Goal: Task Accomplishment & Management: Use online tool/utility

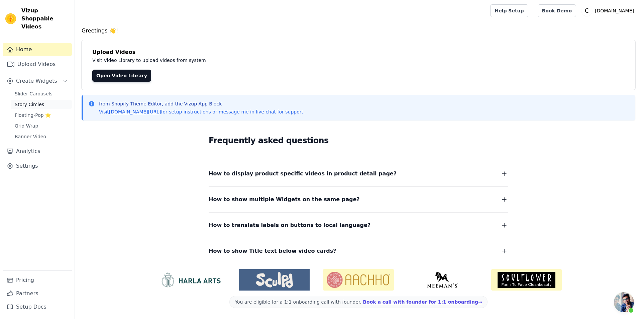
scroll to position [22, 0]
click at [31, 101] on span "Story Circles" at bounding box center [29, 104] width 29 height 7
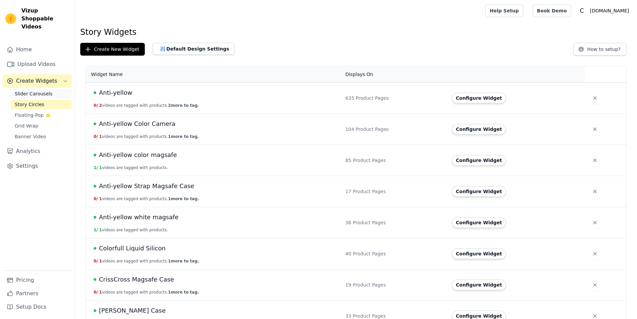
click at [52, 89] on link "Slider Carousels" at bounding box center [41, 93] width 61 height 9
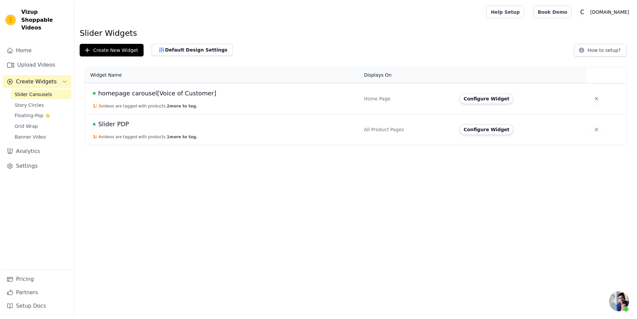
scroll to position [22, 0]
click at [121, 93] on span "homepage carousel[Voice of Customer]" at bounding box center [158, 92] width 119 height 9
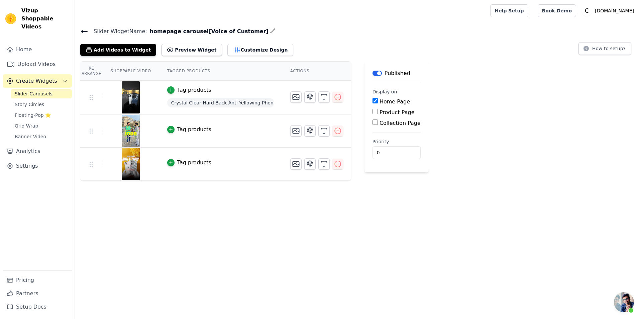
click at [242, 100] on span "Crystal Clear Hard Back Anti-Yellowing Phone Case For Redmi Note 14 SE 5G" at bounding box center [220, 102] width 107 height 9
click at [246, 101] on span "Crystal Clear Hard Back Anti-Yellowing Phone Case For Redmi Note 14 SE 5G" at bounding box center [220, 102] width 107 height 9
click at [213, 104] on span "Crystal Clear Hard Back Anti-Yellowing Phone Case For Redmi Note 14 SE 5G" at bounding box center [220, 102] width 107 height 9
click at [167, 93] on button "Tag products" at bounding box center [189, 90] width 44 height 8
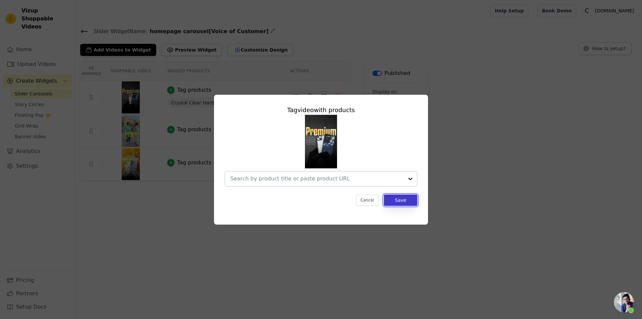
click at [401, 202] on button "Save" at bounding box center [400, 199] width 33 height 11
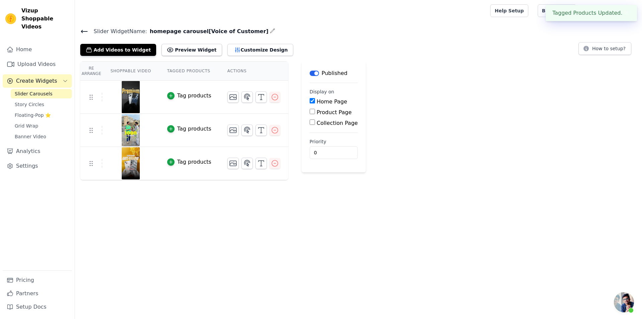
click at [310, 111] on input "Product Page" at bounding box center [312, 111] width 5 height 5
checkbox input "true"
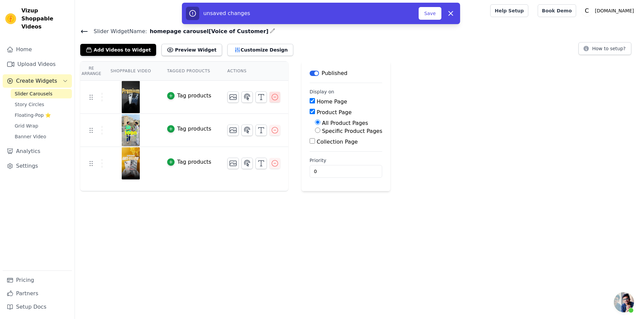
click at [271, 97] on icon "button" at bounding box center [275, 97] width 8 height 8
click at [272, 129] on icon "button" at bounding box center [275, 130] width 6 height 6
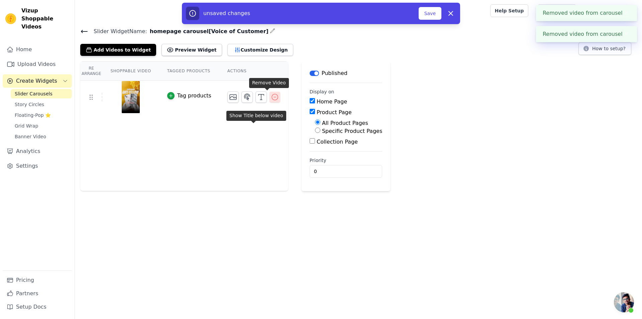
click at [271, 99] on icon "button" at bounding box center [275, 97] width 8 height 8
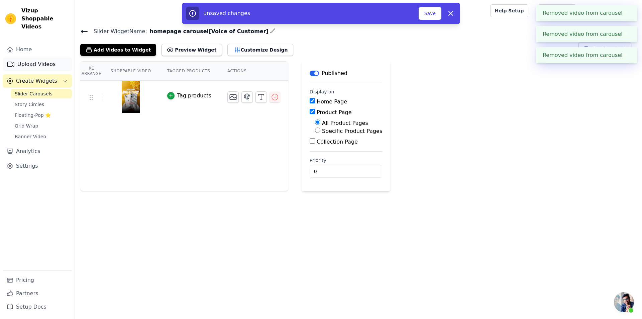
click at [27, 58] on link "Upload Videos" at bounding box center [37, 64] width 69 height 13
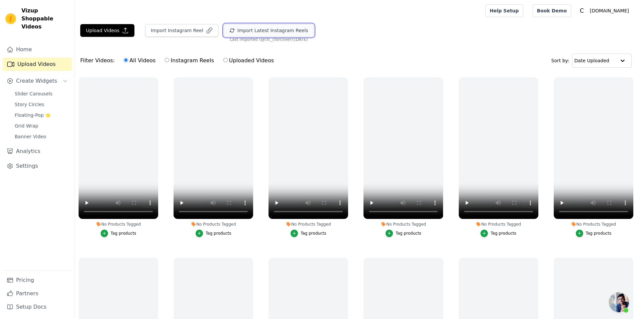
click at [239, 29] on button "Import Latest Instagram Reels" at bounding box center [269, 30] width 90 height 13
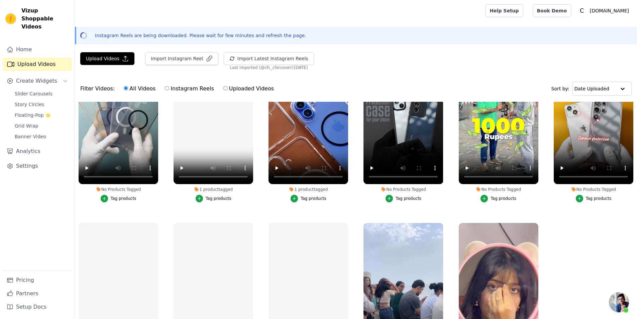
scroll to position [96, 0]
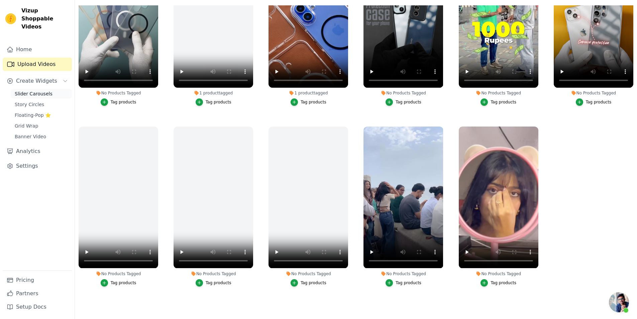
click at [31, 90] on span "Slider Carousels" at bounding box center [34, 93] width 38 height 7
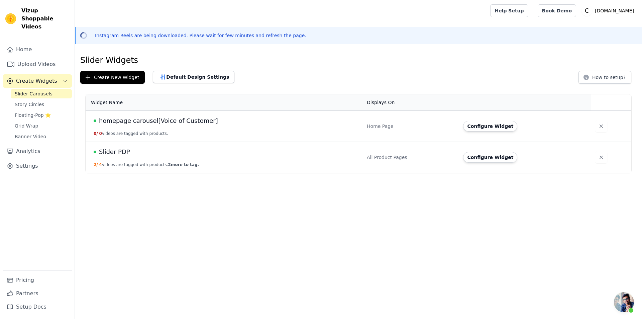
click at [152, 119] on span "homepage carousel[Voice of Customer]" at bounding box center [158, 120] width 119 height 9
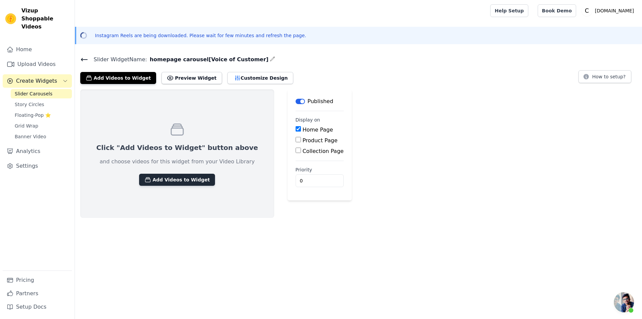
click at [182, 175] on button "Add Videos to Widget" at bounding box center [177, 180] width 76 height 12
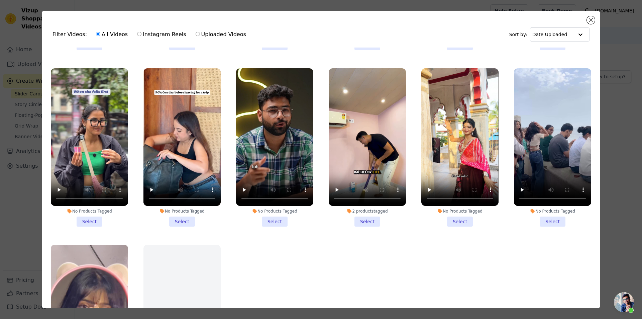
scroll to position [681, 0]
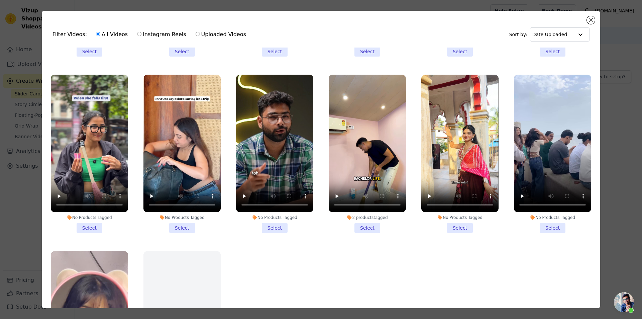
click at [543, 213] on li "No Products Tagged Select" at bounding box center [552, 154] width 77 height 158
click at [0, 0] on input "No Products Tagged Select" at bounding box center [0, 0] width 0 height 0
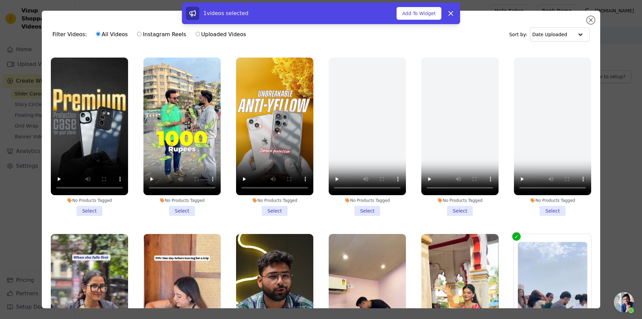
scroll to position [514, 0]
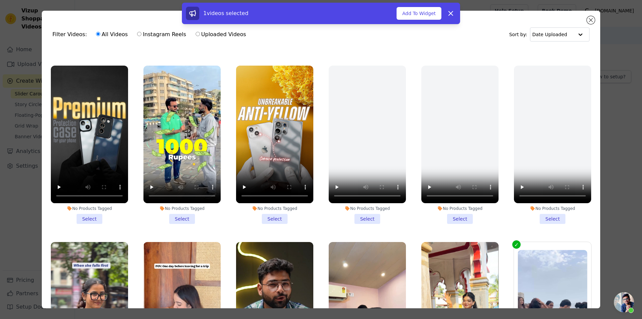
click at [175, 216] on div "No Products Tagged Select" at bounding box center [182, 144] width 85 height 165
click at [175, 210] on li "No Products Tagged Select" at bounding box center [181, 145] width 77 height 158
click at [0, 0] on input "No Products Tagged Select" at bounding box center [0, 0] width 0 height 0
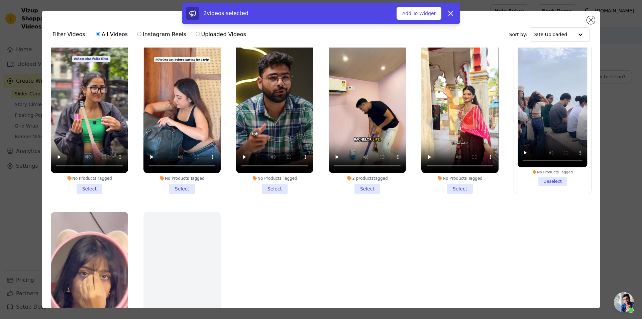
scroll to position [748, 0]
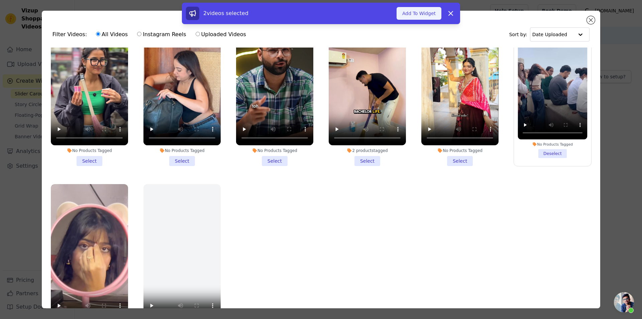
click at [421, 15] on button "Add To Widget" at bounding box center [418, 13] width 45 height 13
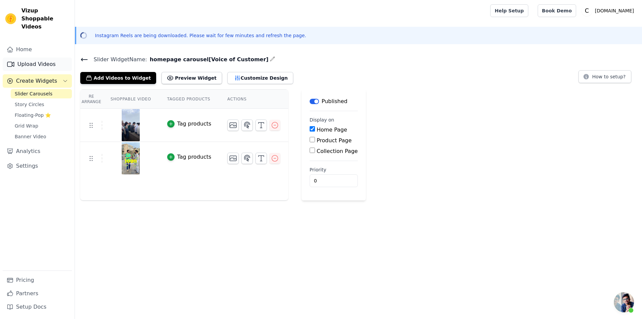
click at [46, 62] on link "Upload Videos" at bounding box center [37, 64] width 69 height 13
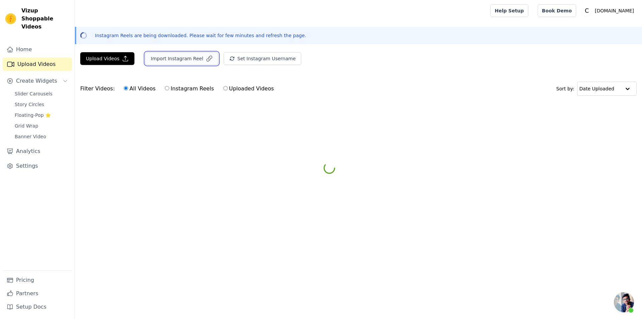
click at [190, 62] on button "Import Instagram Reel" at bounding box center [181, 58] width 73 height 13
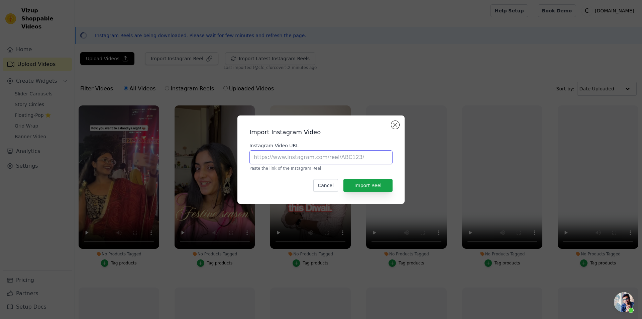
click at [343, 161] on input "Instagram Video URL" at bounding box center [320, 157] width 143 height 14
paste input "[URL][DOMAIN_NAME]"
type input "https://www.instagram.com/reel/DOdiL4eDMsZ/?igsh=MXE0OWY4MHF0eTRpMQ%3D%3D"
click at [369, 186] on button "Import Reel" at bounding box center [367, 185] width 49 height 13
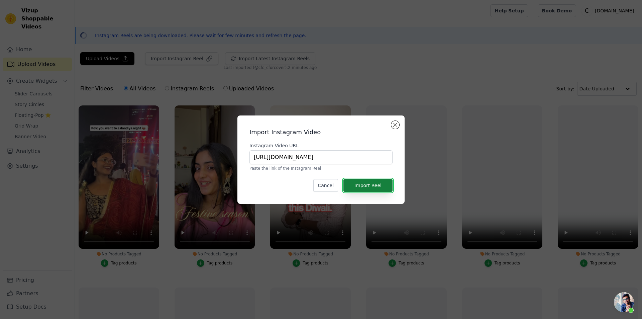
scroll to position [0, 0]
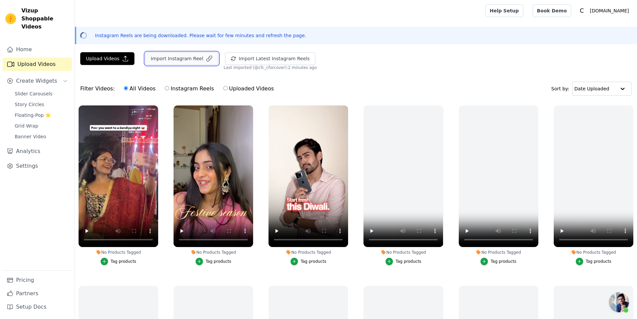
click at [184, 57] on button "Import Instagram Reel" at bounding box center [181, 58] width 73 height 13
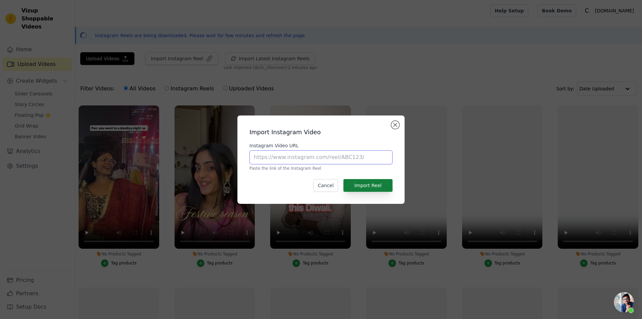
drag, startPoint x: 310, startPoint y: 162, endPoint x: 369, endPoint y: 187, distance: 64.1
click at [311, 162] on input "Instagram Video URL" at bounding box center [320, 157] width 143 height 14
paste input "https://www.instagram.com/reel/DNS3pdRI59f/?igsh=enA5aTNqenlhM2Zx"
type input "https://www.instagram.com/reel/DNS3pdRI59f/?igsh=enA5aTNqenlhM2Zx"
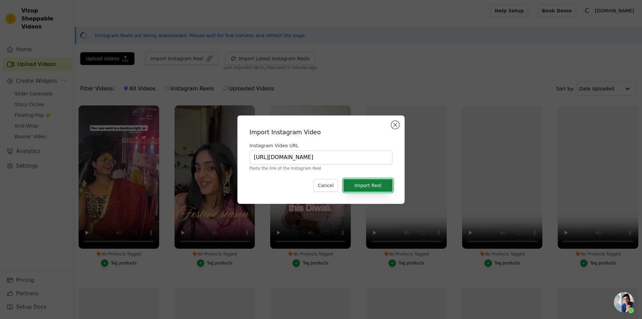
click at [379, 190] on button "Import Reel" at bounding box center [367, 185] width 49 height 13
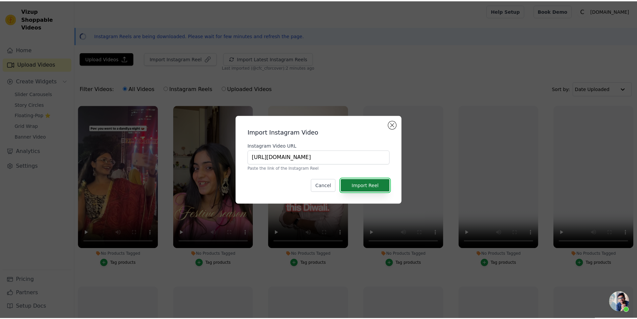
scroll to position [0, 0]
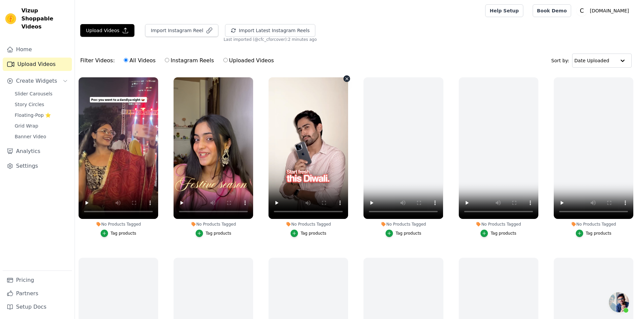
scroll to position [22, 0]
click at [193, 61] on label "Instagram Reels" at bounding box center [188, 60] width 49 height 9
click at [169, 61] on input "Instagram Reels" at bounding box center [167, 60] width 4 height 4
radio input "true"
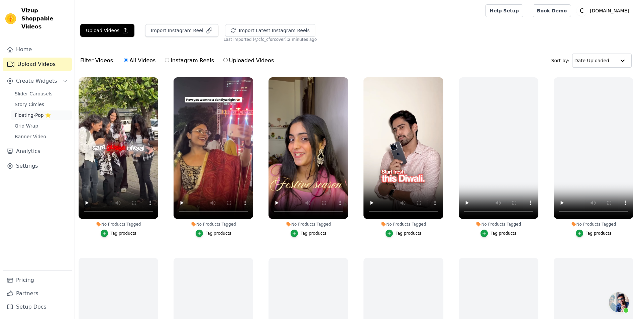
scroll to position [22, 0]
click at [36, 90] on span "Slider Carousels" at bounding box center [34, 93] width 38 height 7
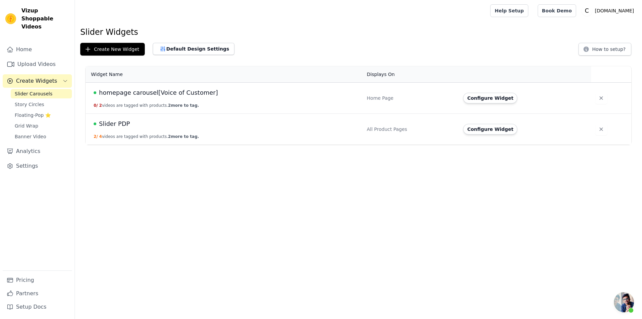
click at [206, 107] on td "homepage carousel[Voice of Customer] 0 / 2 videos are tagged with products. 2 m…" at bounding box center [224, 98] width 277 height 31
click at [130, 106] on button "0 / 2 videos are tagged with products. 2 more to tag." at bounding box center [146, 105] width 105 height 5
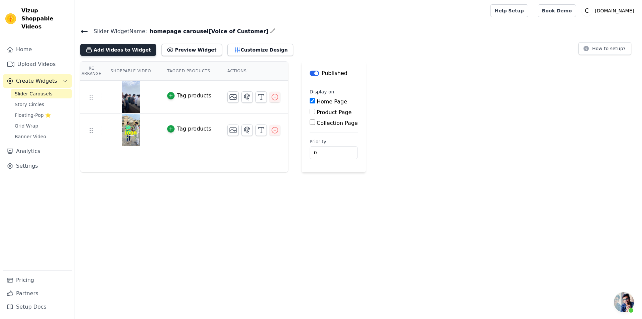
click at [120, 49] on button "Add Videos to Widget" at bounding box center [118, 50] width 76 height 12
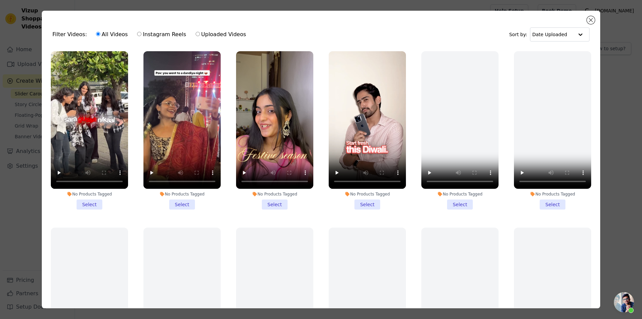
click at [94, 200] on li "No Products Tagged Select" at bounding box center [89, 130] width 77 height 158
click at [0, 0] on input "No Products Tagged Select" at bounding box center [0, 0] width 0 height 0
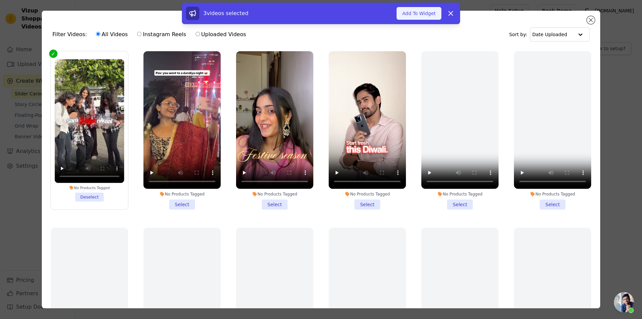
click at [418, 11] on button "Add To Widget" at bounding box center [418, 13] width 45 height 13
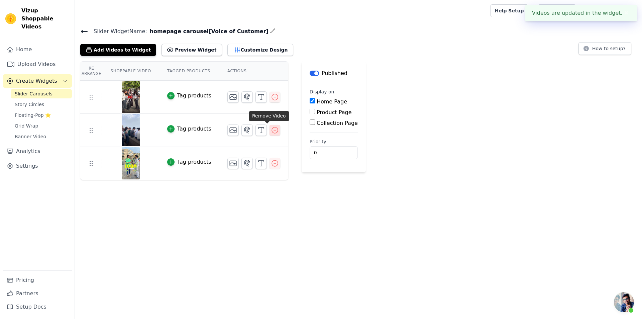
click at [271, 132] on icon "button" at bounding box center [275, 130] width 8 height 8
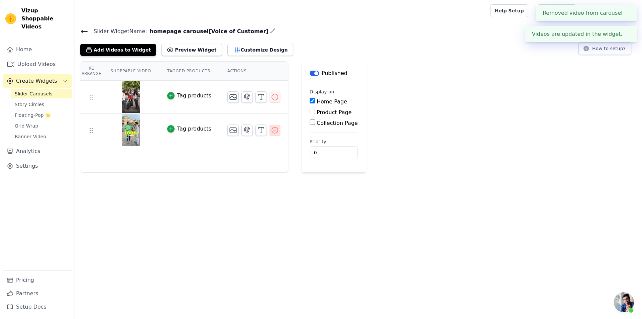
click at [271, 130] on icon "button" at bounding box center [275, 130] width 8 height 8
click at [32, 45] on link "Home" at bounding box center [37, 49] width 69 height 13
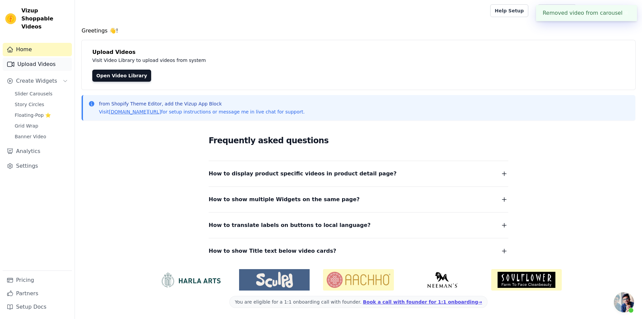
click at [62, 58] on link "Upload Videos" at bounding box center [37, 64] width 69 height 13
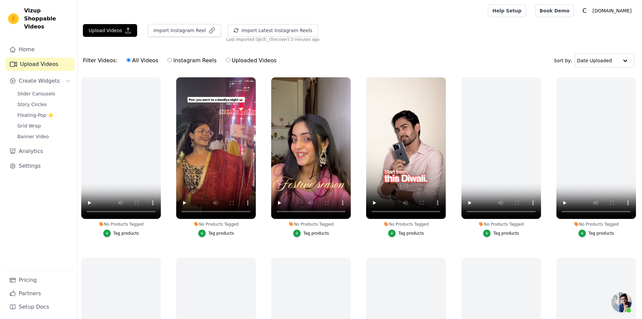
scroll to position [22, 0]
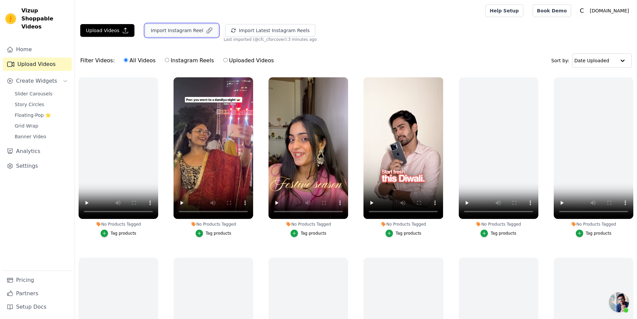
click at [197, 30] on button "Import Instagram Reel" at bounding box center [181, 30] width 73 height 13
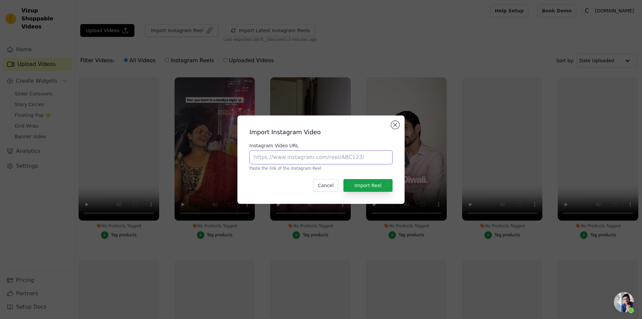
drag, startPoint x: 361, startPoint y: 156, endPoint x: 361, endPoint y: 160, distance: 3.4
click at [361, 156] on input "Instagram Video URL" at bounding box center [320, 157] width 143 height 14
paste input "[URL][DOMAIN_NAME]"
type input "[URL][DOMAIN_NAME]"
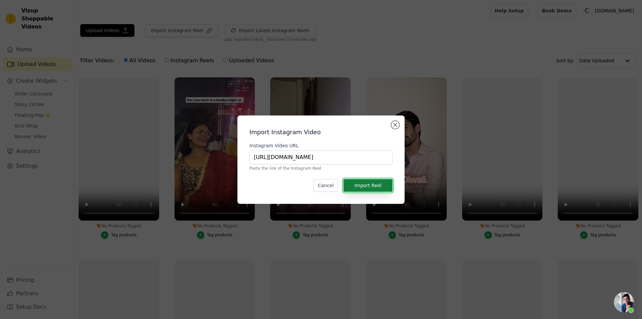
click at [369, 183] on button "Import Reel" at bounding box center [367, 185] width 49 height 13
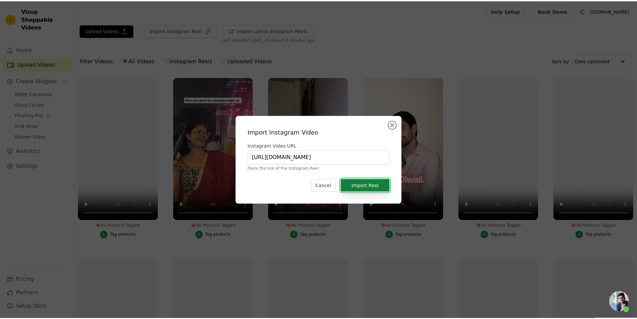
scroll to position [0, 0]
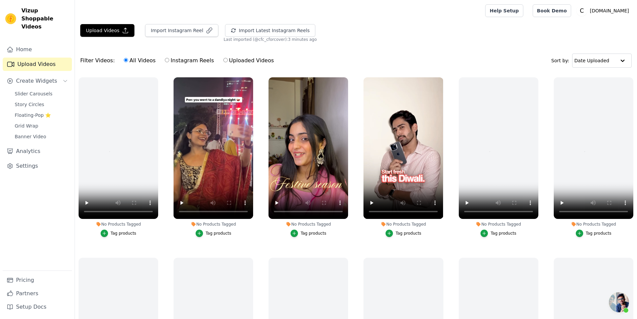
scroll to position [22, 0]
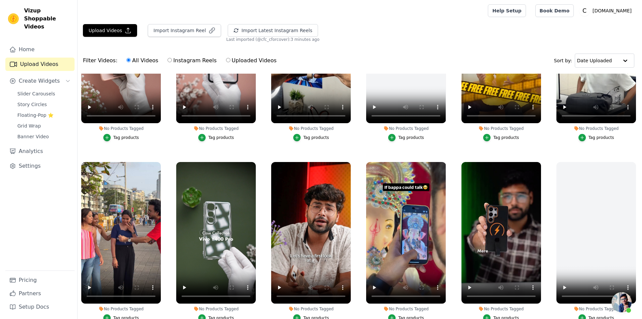
scroll to position [869, 0]
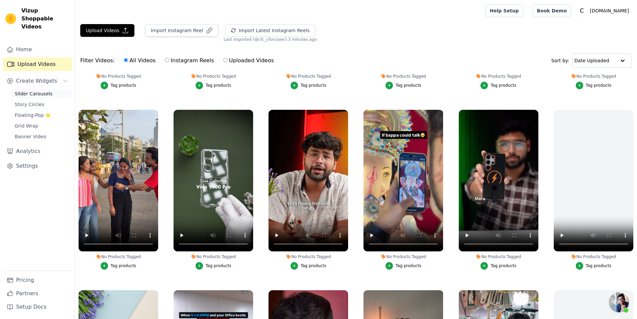
click at [40, 90] on span "Slider Carousels" at bounding box center [34, 93] width 38 height 7
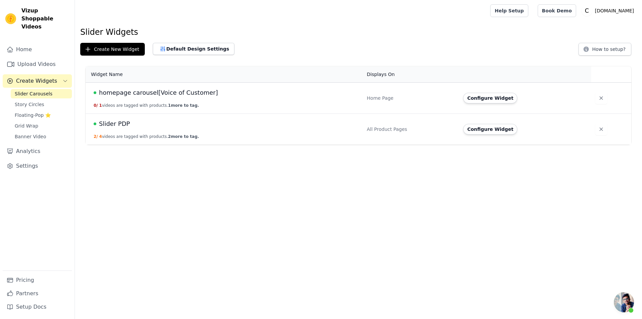
click at [175, 105] on span "1 more to tag." at bounding box center [183, 105] width 31 height 5
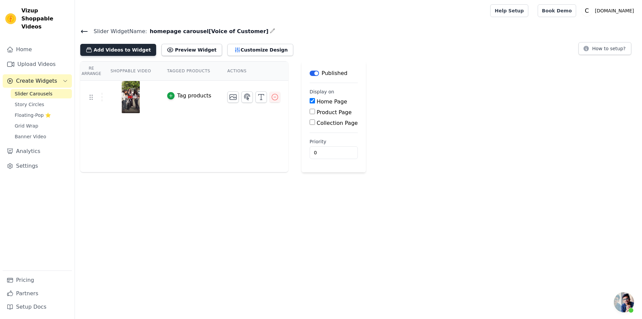
click at [135, 51] on button "Add Videos to Widget" at bounding box center [118, 50] width 76 height 12
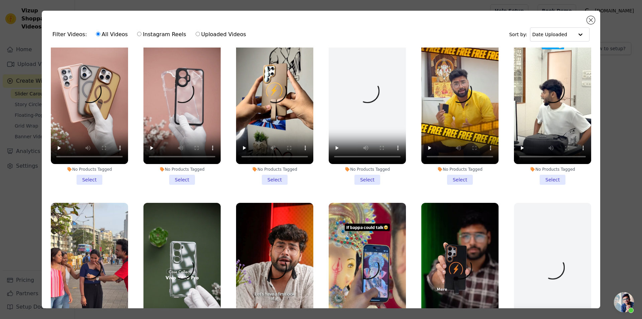
scroll to position [802, 0]
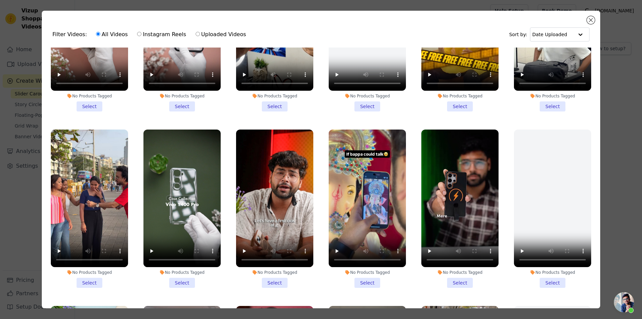
click at [93, 263] on li "No Products Tagged Select" at bounding box center [89, 208] width 77 height 158
click at [0, 0] on input "No Products Tagged Select" at bounding box center [0, 0] width 0 height 0
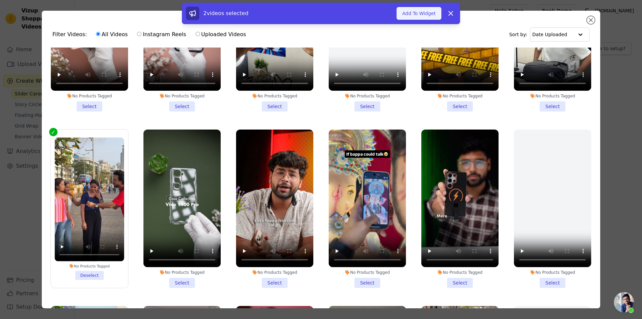
click at [416, 8] on button "Add To Widget" at bounding box center [418, 13] width 45 height 13
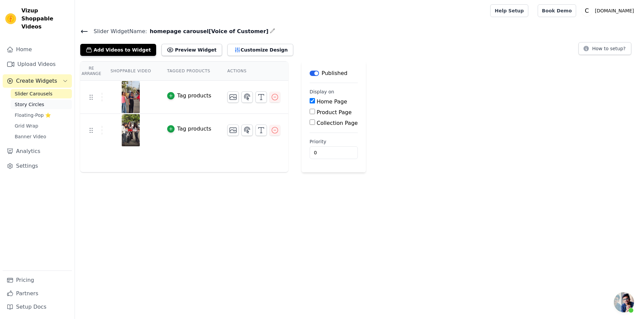
click at [34, 101] on span "Story Circles" at bounding box center [29, 104] width 29 height 7
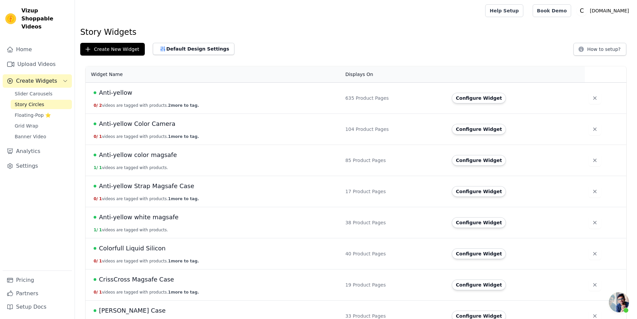
click at [125, 104] on button "0 / 2 videos are tagged with products. 2 more to tag." at bounding box center [146, 105] width 105 height 5
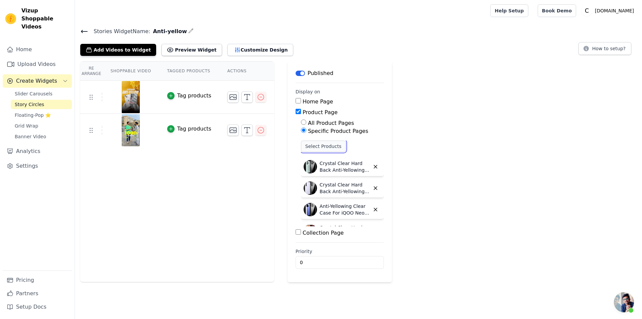
click at [318, 146] on button "Select Products" at bounding box center [323, 145] width 45 height 11
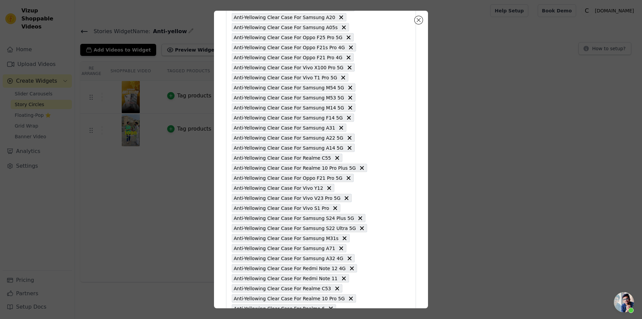
scroll to position [6147, 0]
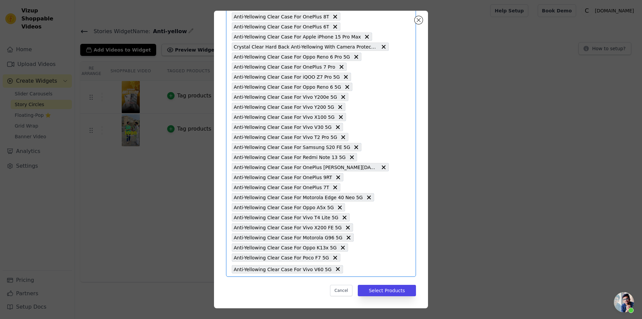
click at [347, 271] on input "text" at bounding box center [367, 269] width 42 height 8
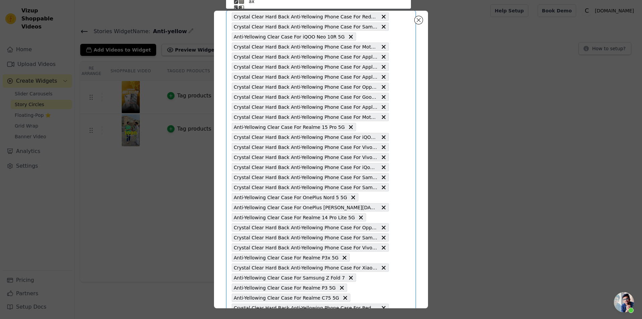
paste input "Anti-Yellowing Clear Case For Nothing Phone 3A 5G"
type input "Anti-Yellowing Clear Case For Nothing Phone 3A 5G"
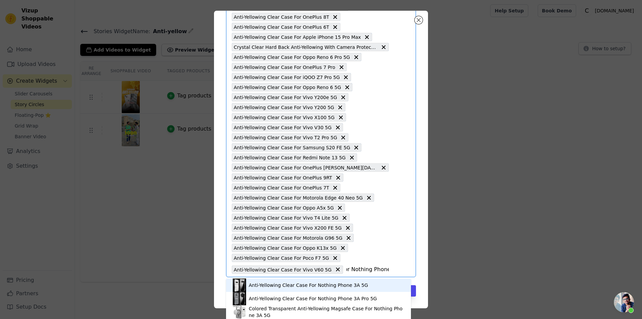
scroll to position [6147, 0]
click at [365, 287] on div "Anti-Yellowing Clear Case For Nothing Phone 3A 5G" at bounding box center [319, 284] width 172 height 13
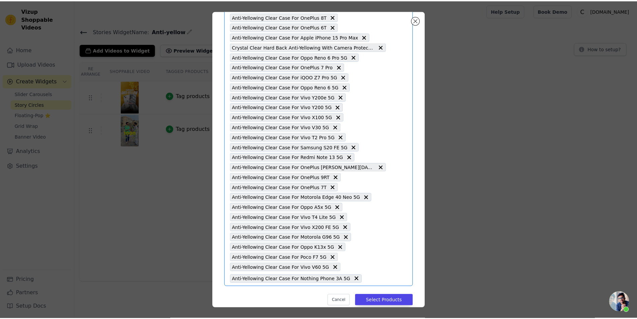
scroll to position [0, 0]
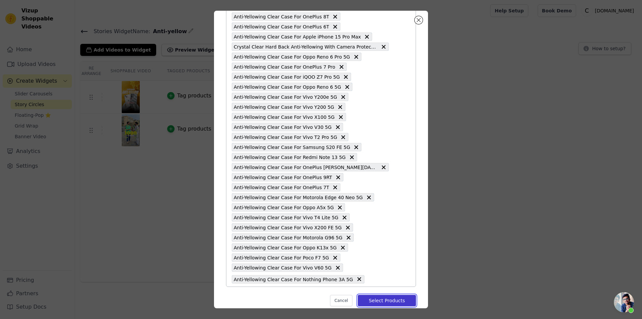
click at [371, 300] on button "Select Products" at bounding box center [387, 300] width 58 height 11
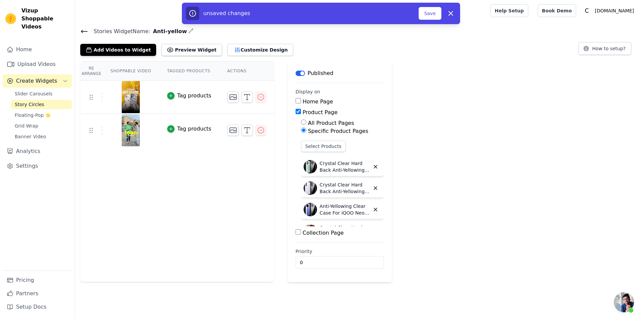
click at [426, 20] on div "unsaved changes Save Dismiss" at bounding box center [321, 13] width 278 height 21
click at [428, 13] on button "Save" at bounding box center [430, 13] width 23 height 13
click at [427, 12] on button "Save" at bounding box center [430, 13] width 23 height 13
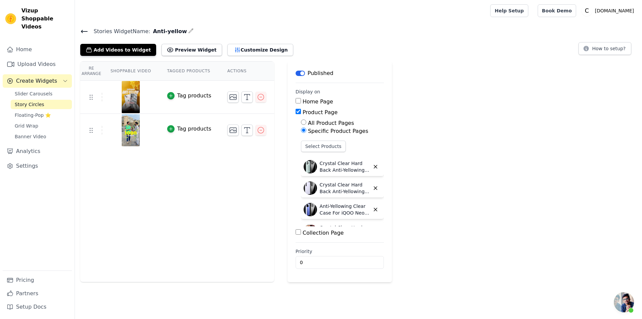
click at [86, 29] on icon at bounding box center [84, 31] width 8 height 8
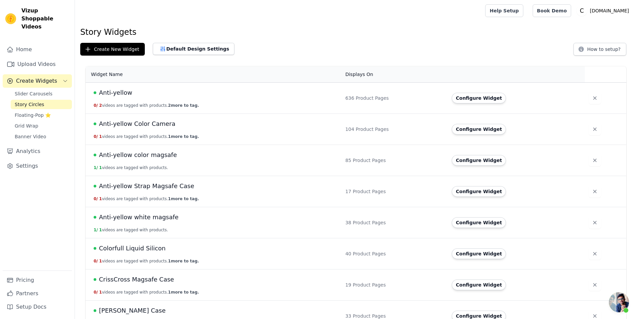
click at [112, 107] on button "0 / 2 videos are tagged with products. 2 more to tag." at bounding box center [146, 105] width 105 height 5
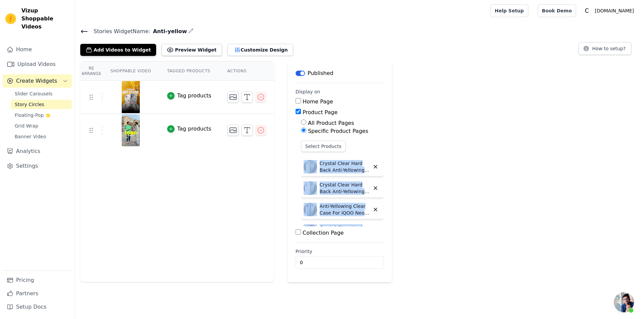
drag, startPoint x: 352, startPoint y: 218, endPoint x: 299, endPoint y: 157, distance: 80.4
click at [301, 157] on div "Select Products Crystal Clear Hard Back Anti-Yellowing Phone Case For Redmi Not…" at bounding box center [342, 183] width 83 height 86
copy div "Crystal Clear Hard Back Anti-Yellowing Phone Case For Redmi Note 14 SE 5G Cryst…"
click at [39, 77] on span "Create Widgets" at bounding box center [36, 81] width 41 height 8
click at [40, 77] on span "Create Widgets" at bounding box center [36, 81] width 41 height 8
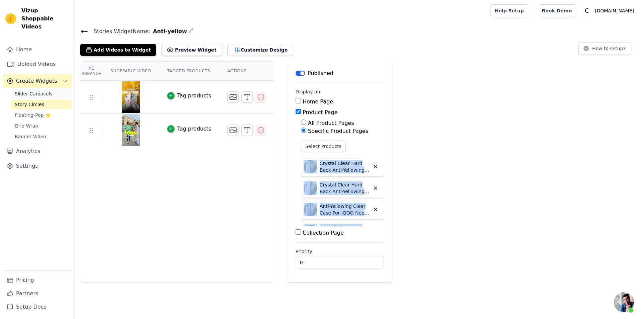
click at [38, 90] on span "Slider Carousels" at bounding box center [34, 93] width 38 height 7
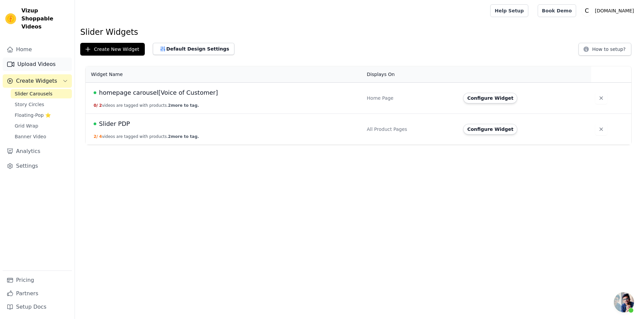
click at [36, 58] on link "Upload Videos" at bounding box center [37, 64] width 69 height 13
